Goal: Task Accomplishment & Management: Manage account settings

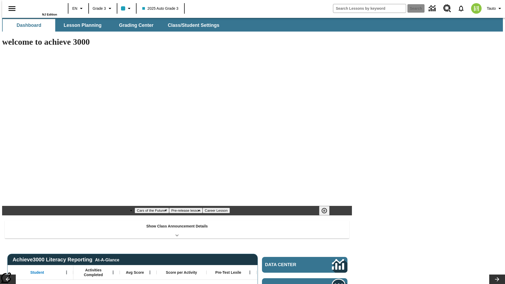
type input "-1"
click at [191, 25] on span "Class/Student Settings" at bounding box center [194, 25] width 52 height 6
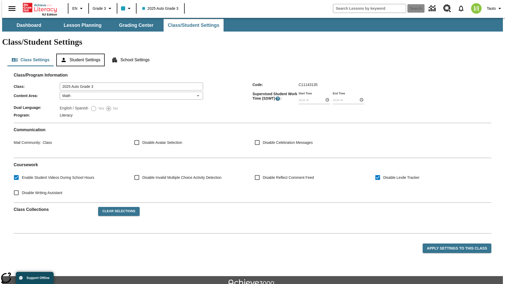
click at [79, 54] on button "Student Settings" at bounding box center [80, 60] width 48 height 13
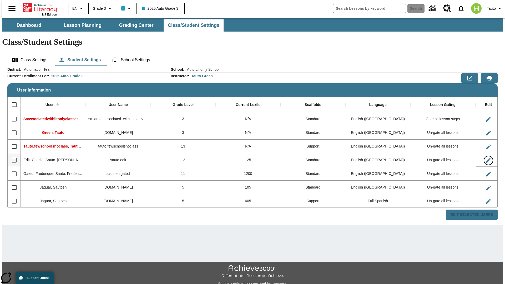
click at [486, 158] on icon "Edit User" at bounding box center [488, 160] width 5 height 5
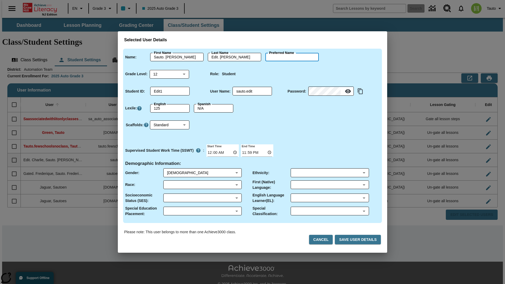
type input "[PERSON_NAME]"
click at [323, 240] on button "Cancel" at bounding box center [321, 240] width 24 height 10
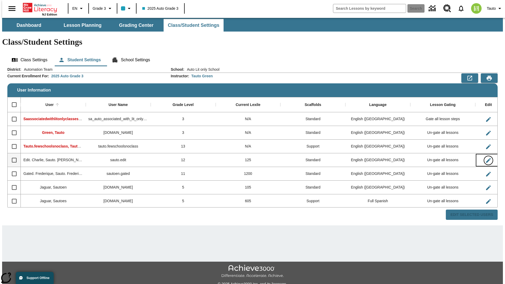
click at [486, 158] on icon "Edit User" at bounding box center [488, 160] width 5 height 5
